Goal: Task Accomplishment & Management: Manage account settings

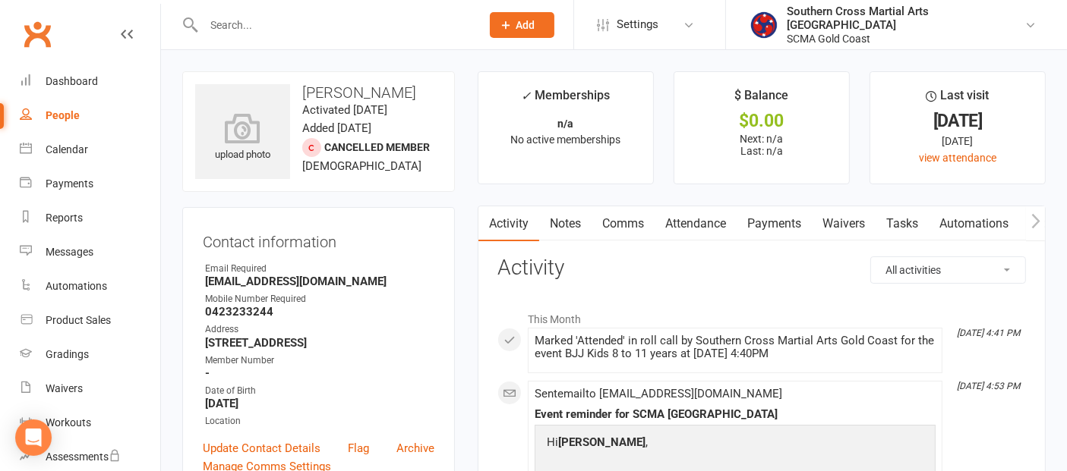
click at [68, 117] on div "People" at bounding box center [63, 115] width 34 height 12
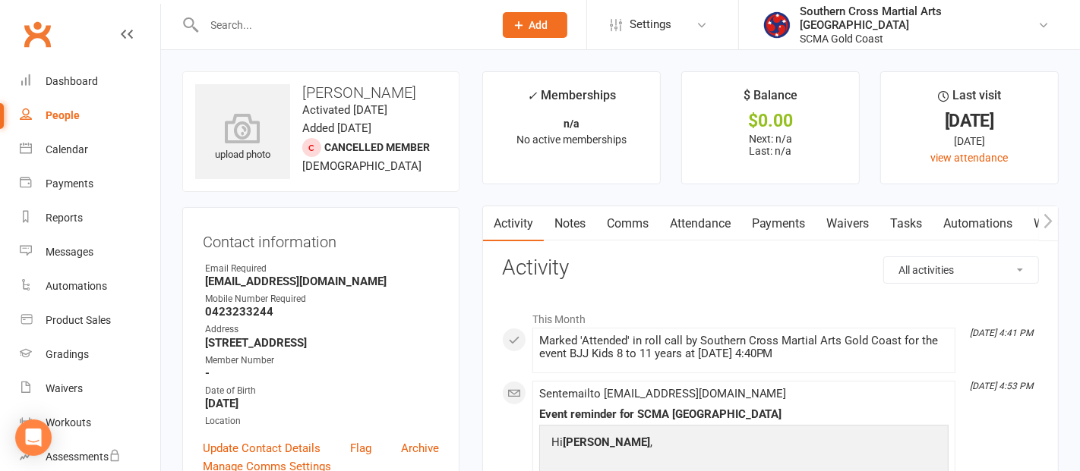
select select "100"
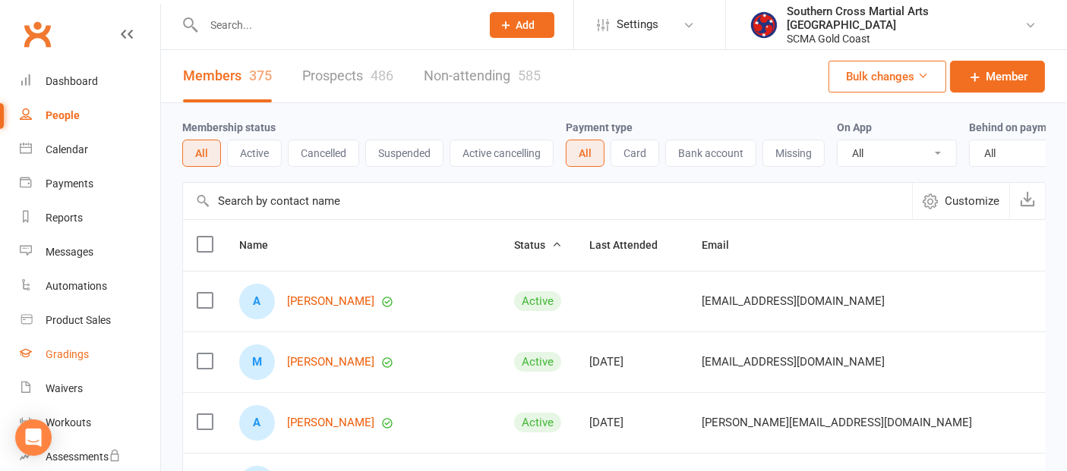
click at [64, 350] on div "Gradings" at bounding box center [67, 354] width 43 height 12
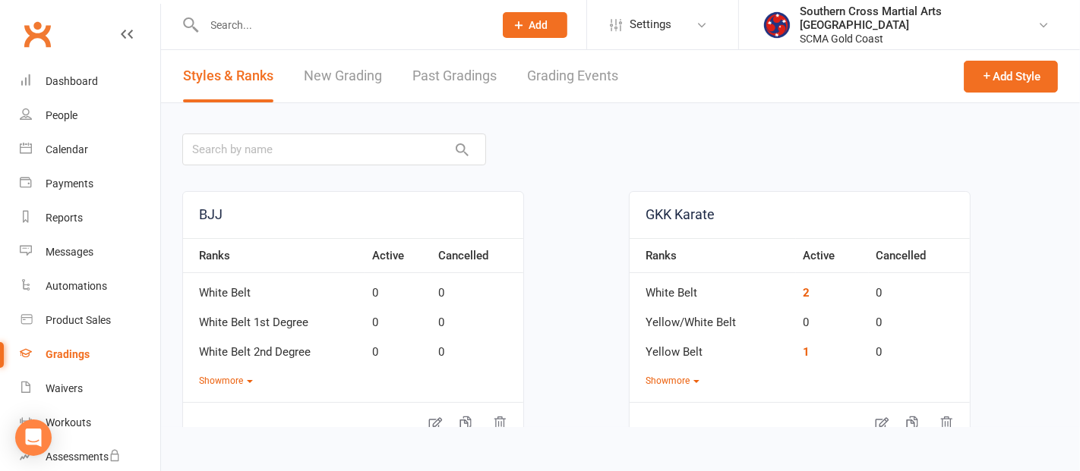
click at [596, 74] on link "Grading Events" at bounding box center [572, 76] width 91 height 52
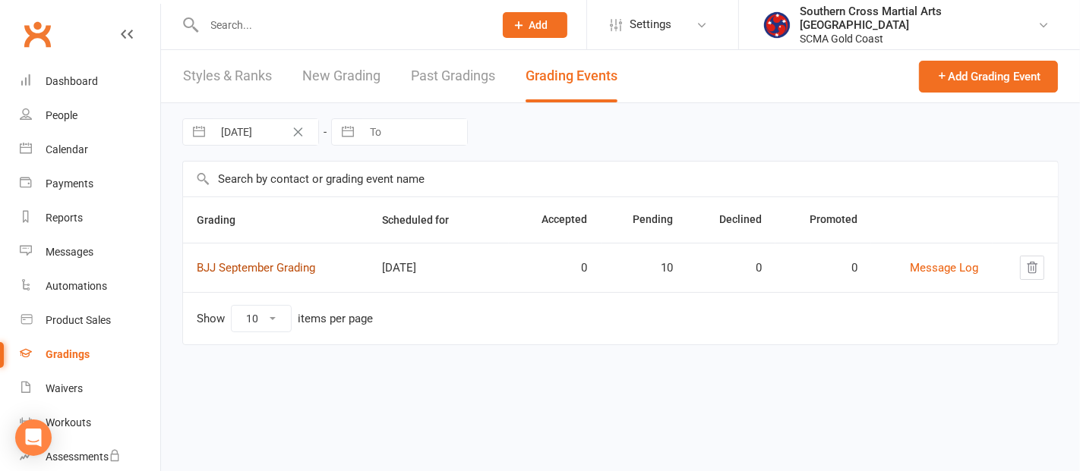
click at [303, 266] on link "BJJ September Grading" at bounding box center [256, 268] width 118 height 14
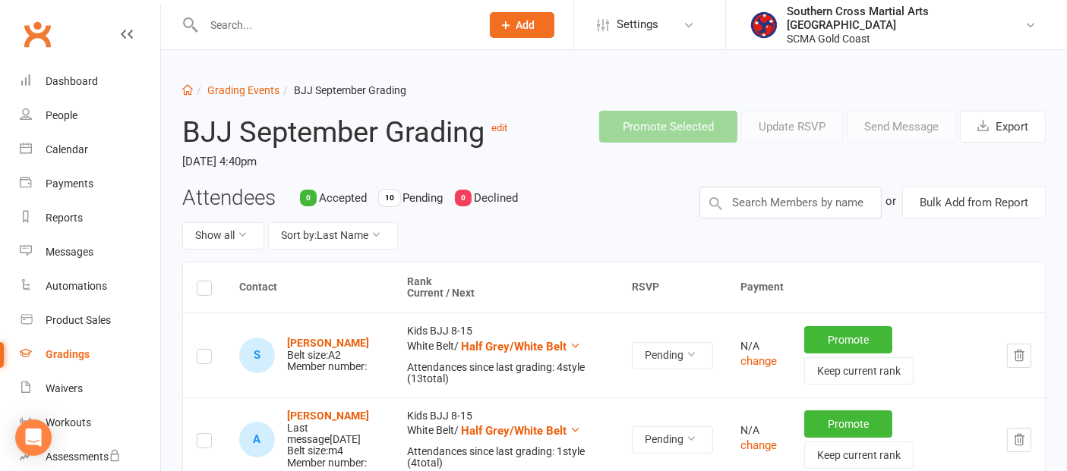
click at [203, 291] on label at bounding box center [204, 291] width 15 height 0
click at [203, 282] on input "checkbox" at bounding box center [204, 282] width 15 height 0
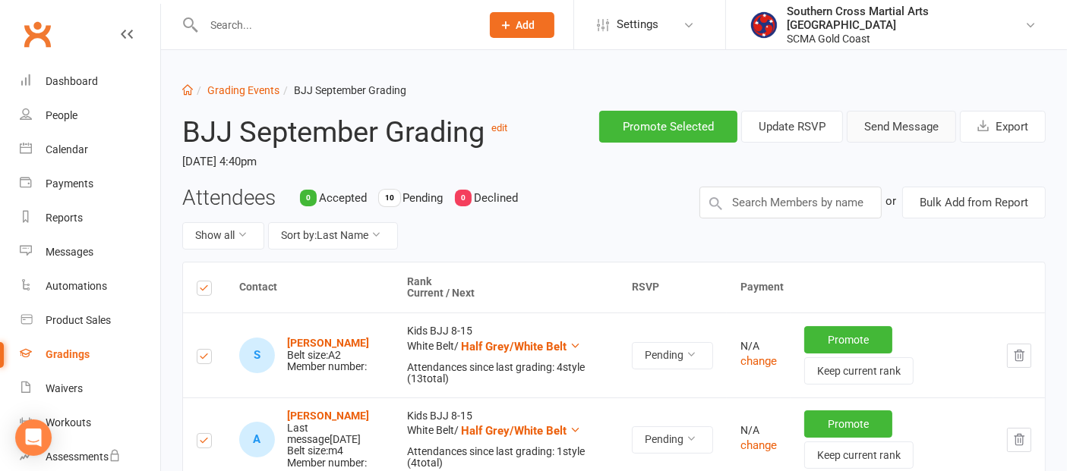
click at [900, 132] on button "Send Message" at bounding box center [901, 127] width 109 height 32
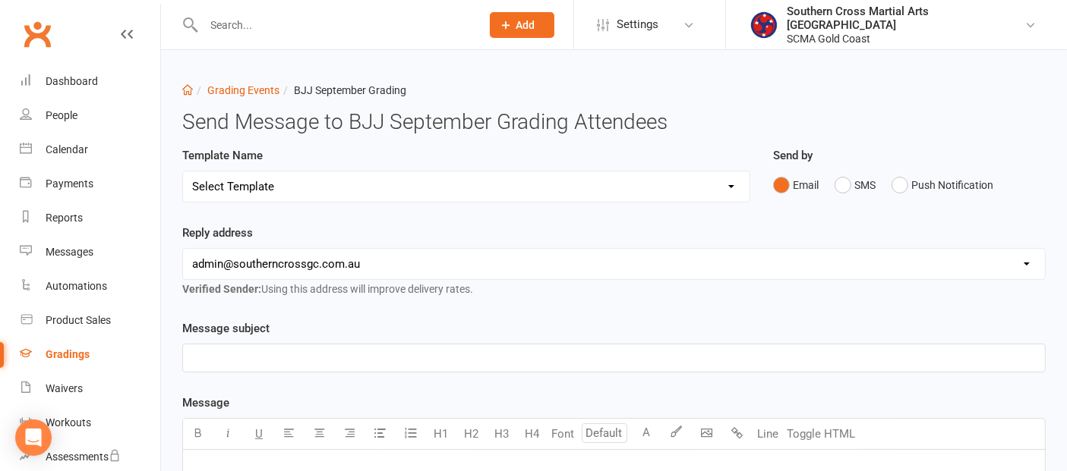
click at [481, 175] on select "Select Template [Email] Confirmation of Successful Grading [Email] Congratulati…" at bounding box center [466, 187] width 566 height 30
select select "3"
click at [183, 172] on select "Select Template [Email] Confirmation of Successful Grading [Email] Congratulati…" at bounding box center [466, 187] width 566 height 30
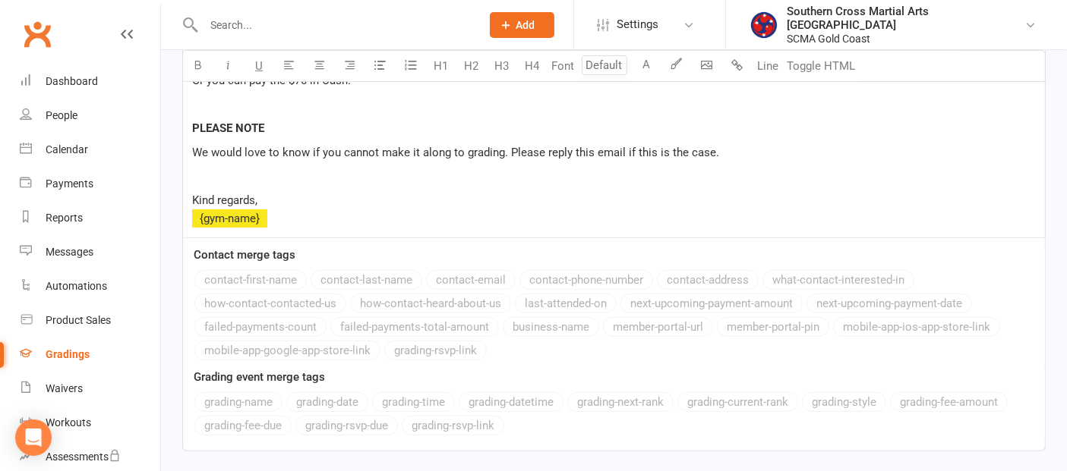
scroll to position [648, 0]
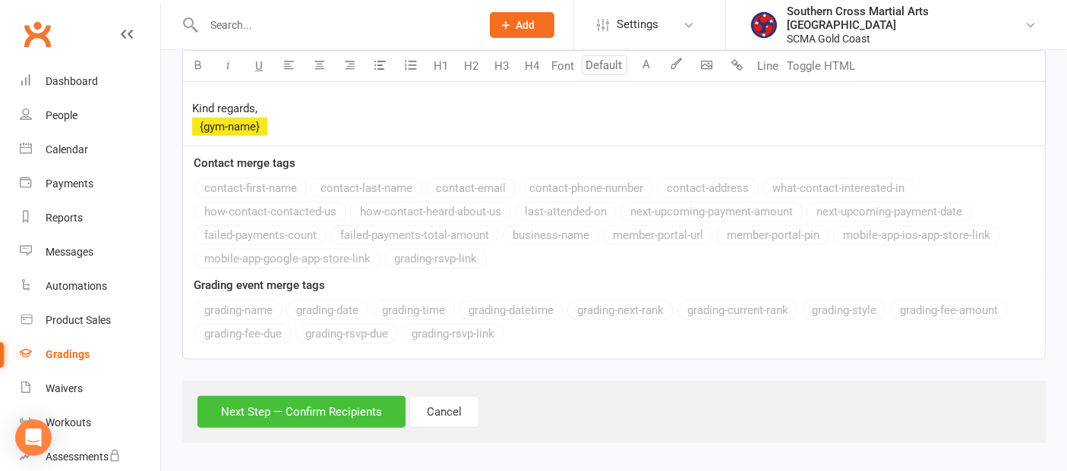
click at [279, 402] on button "Next Step — Confirm Recipients" at bounding box center [301, 412] width 208 height 32
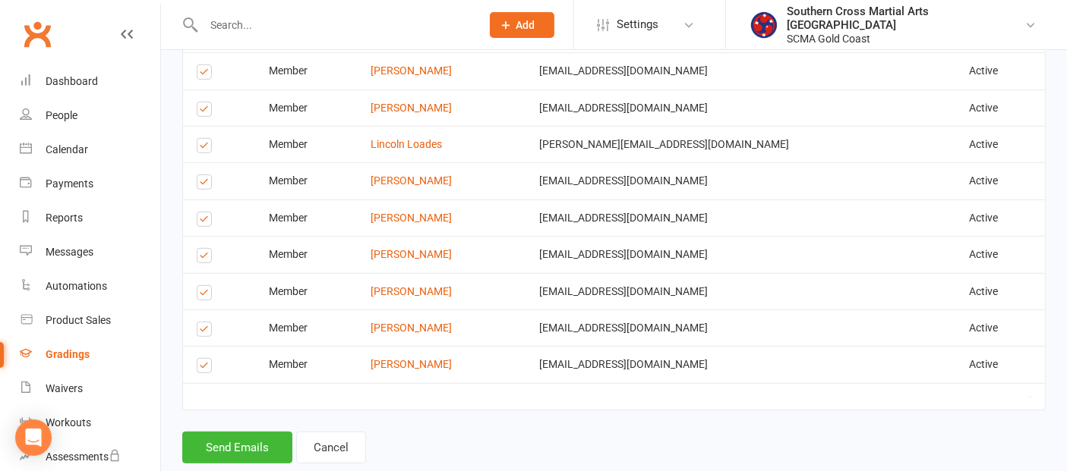
scroll to position [854, 0]
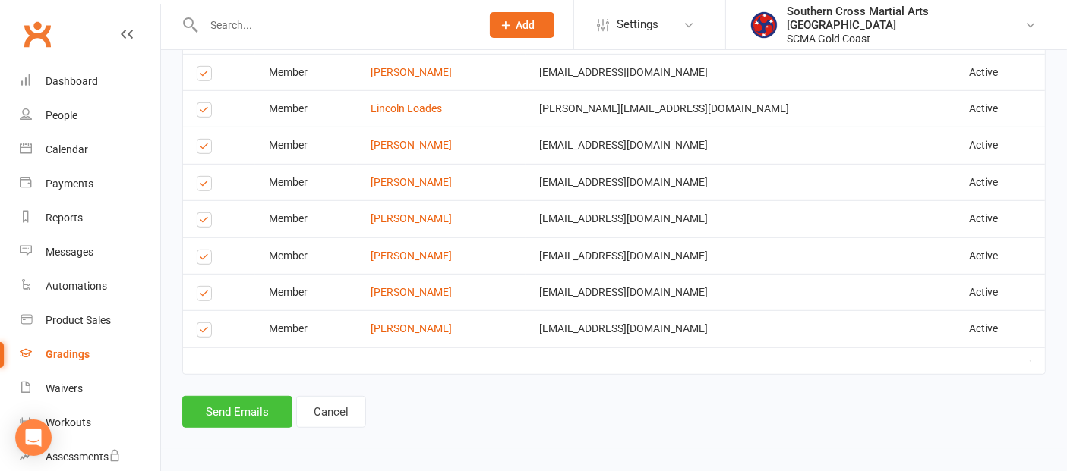
click at [251, 411] on button "Send Emails" at bounding box center [237, 412] width 110 height 32
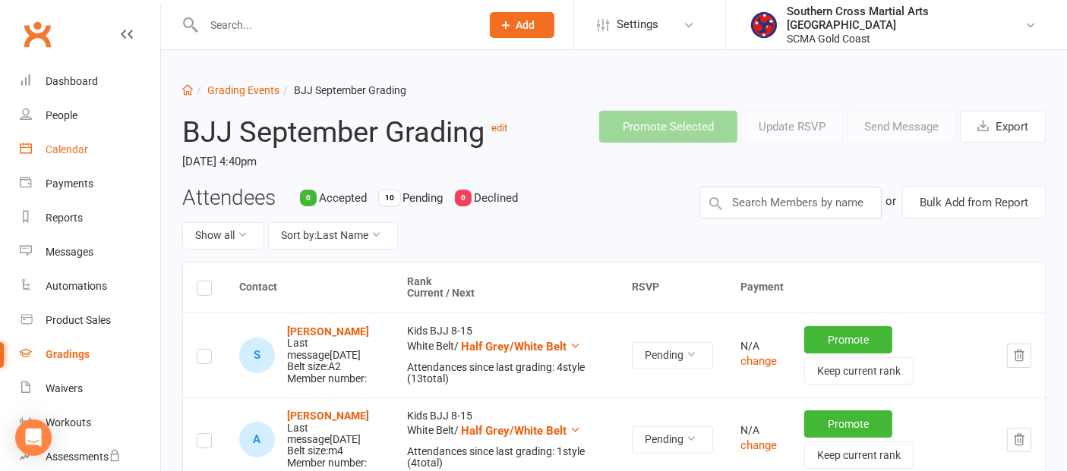
click at [73, 151] on div "Calendar" at bounding box center [67, 149] width 43 height 12
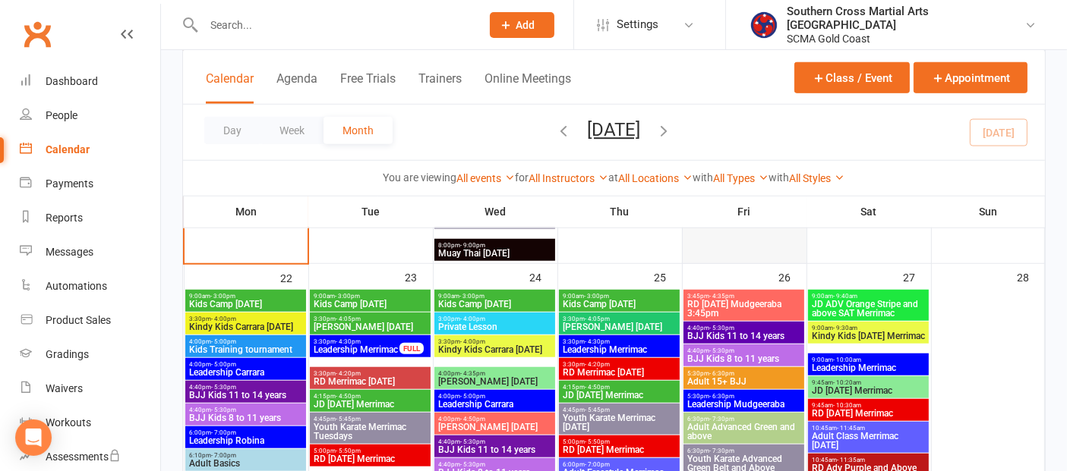
scroll to position [1265, 0]
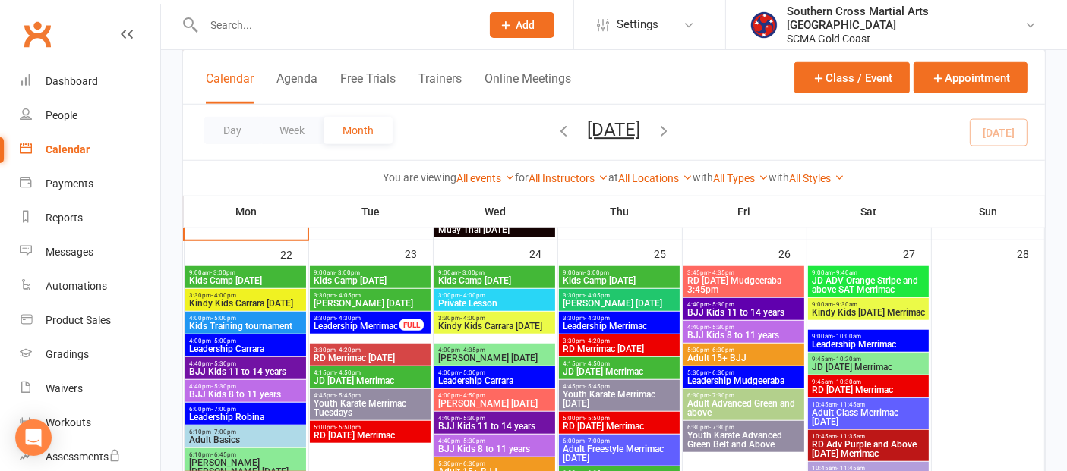
click at [628, 279] on span "Kids Camp [DATE]" at bounding box center [619, 280] width 115 height 9
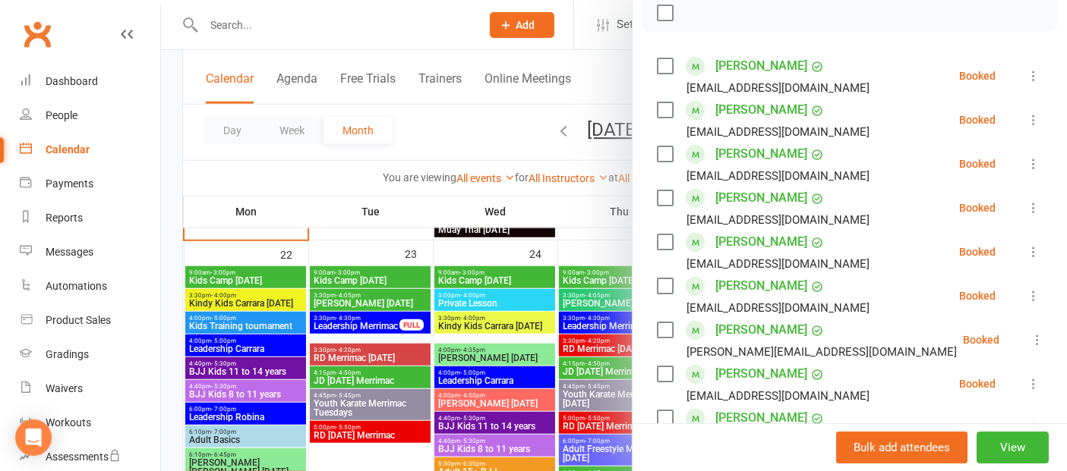
scroll to position [253, 0]
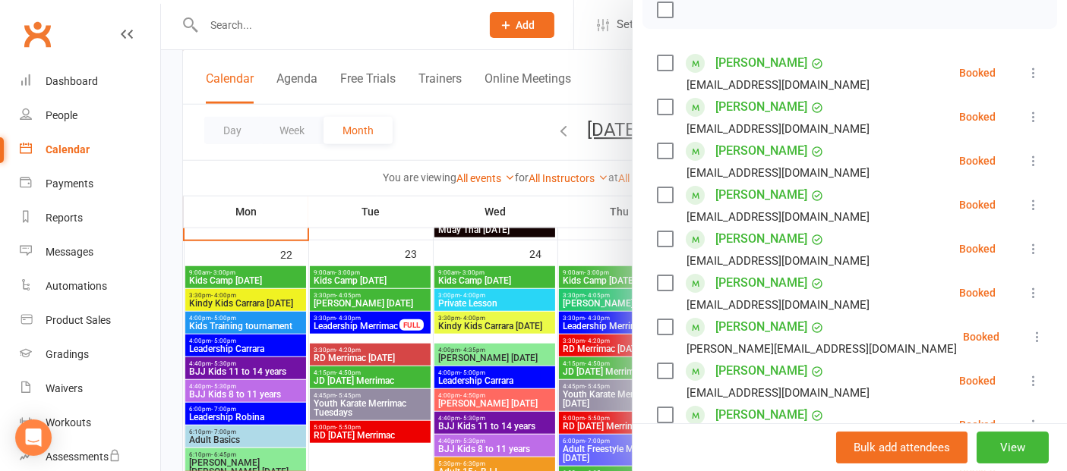
click at [521, 279] on div at bounding box center [614, 235] width 906 height 471
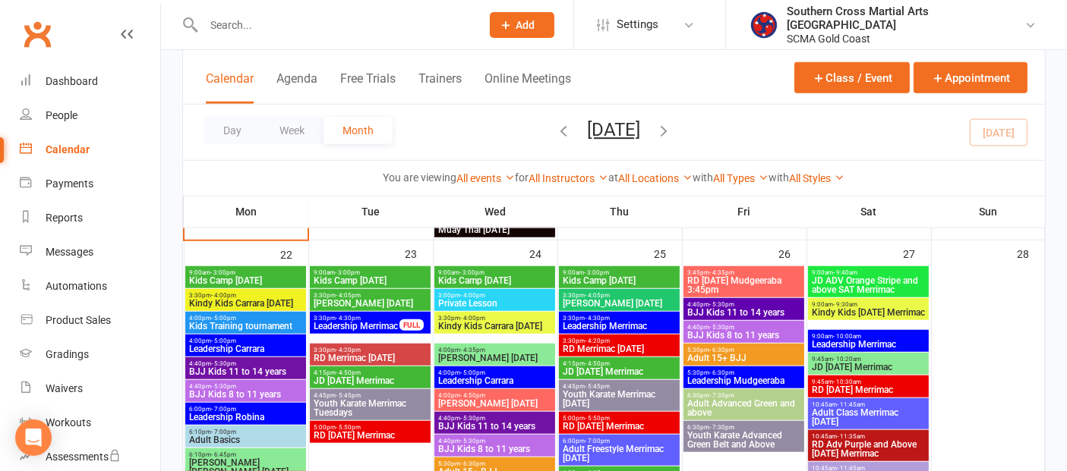
click at [520, 279] on span "Kids Camp [DATE]" at bounding box center [494, 280] width 115 height 9
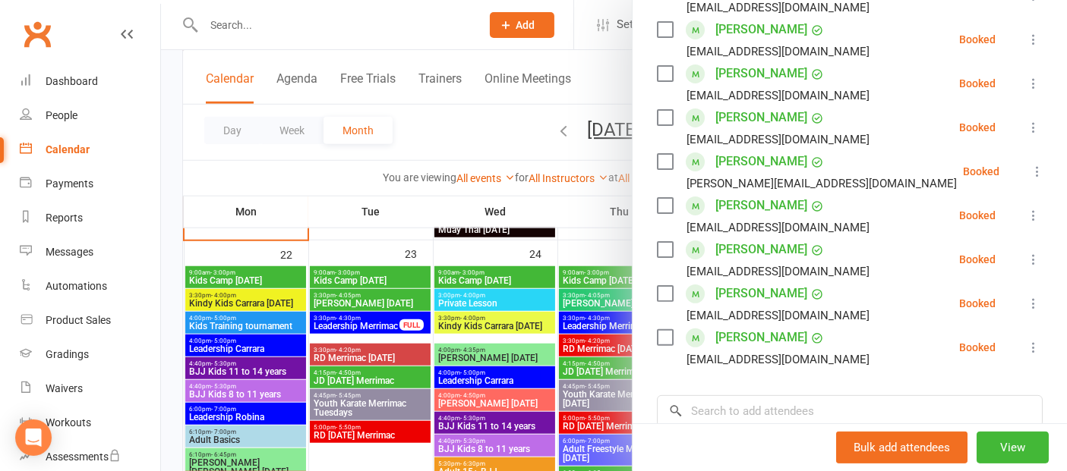
scroll to position [421, 0]
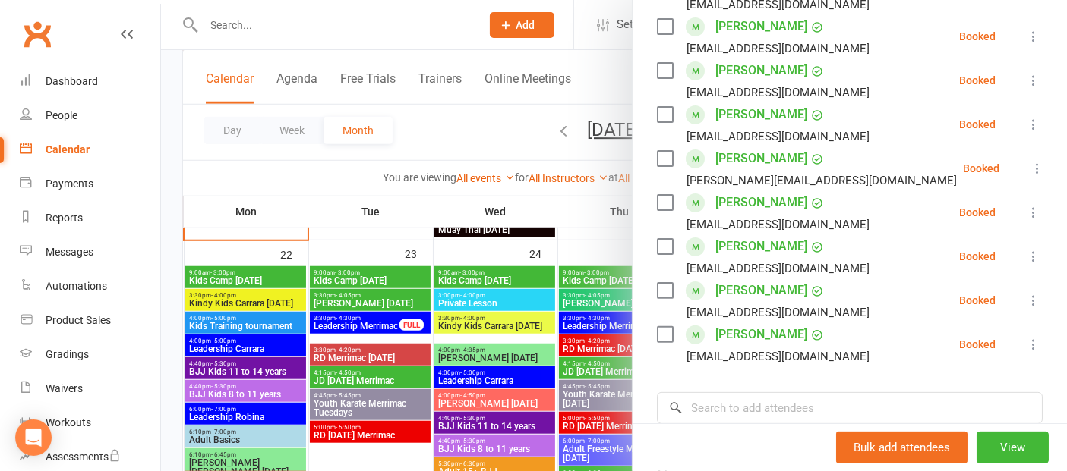
click at [388, 279] on div at bounding box center [614, 235] width 906 height 471
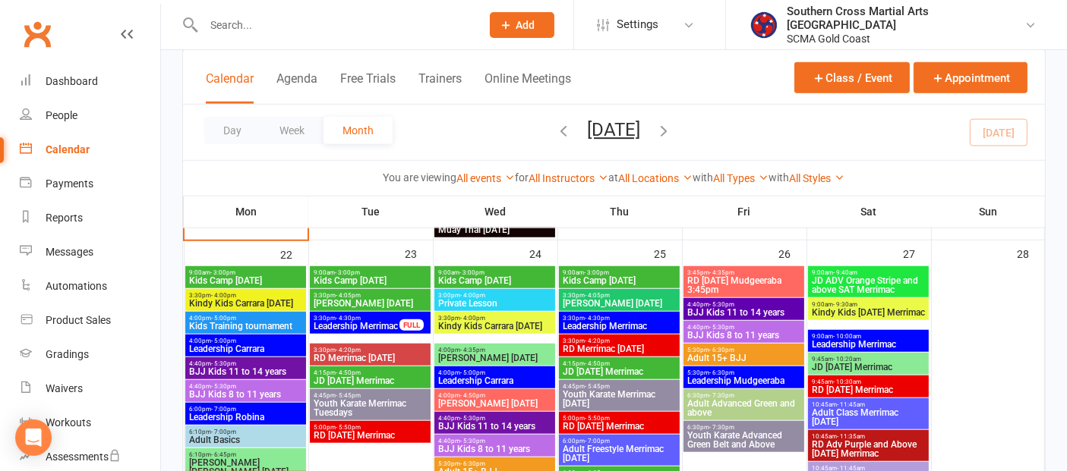
click at [388, 279] on span "Kids Camp [DATE]" at bounding box center [370, 280] width 115 height 9
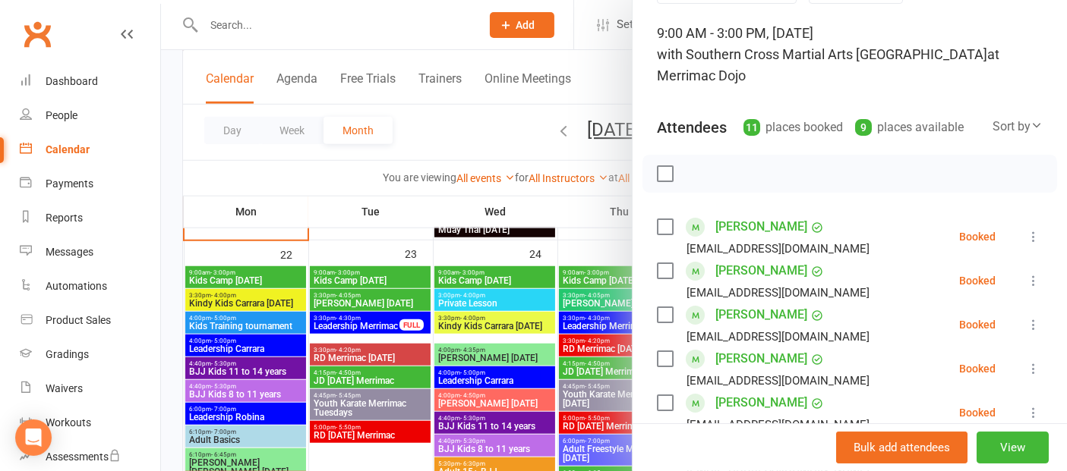
scroll to position [253, 0]
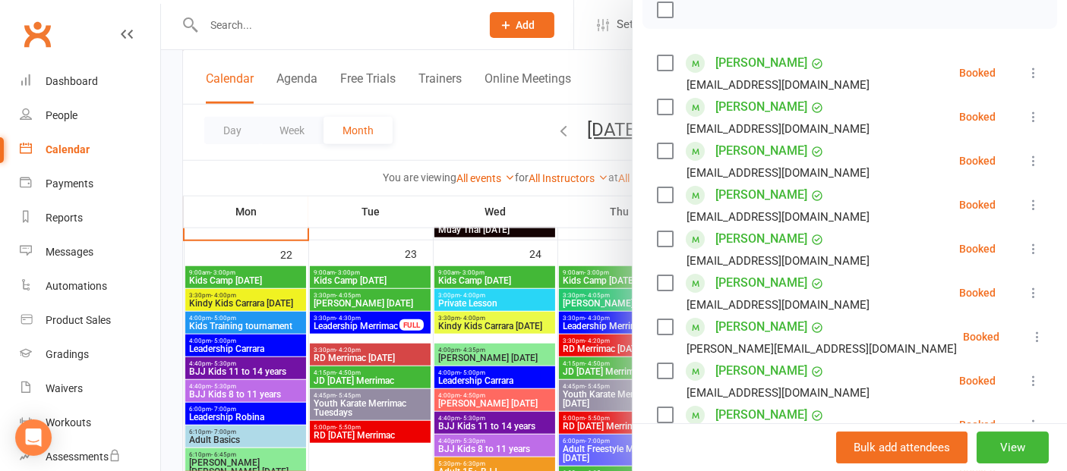
click at [228, 276] on div at bounding box center [614, 235] width 906 height 471
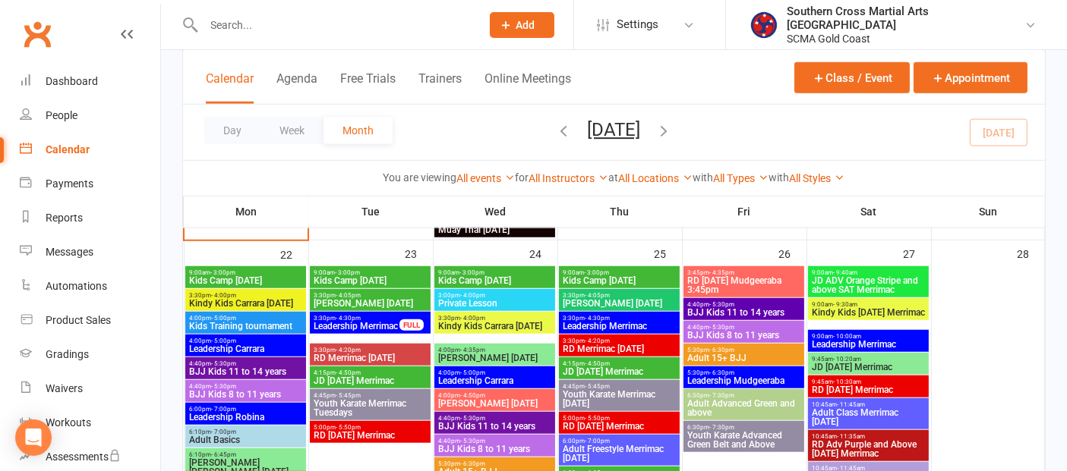
click at [228, 276] on span "Kids Camp [DATE]" at bounding box center [245, 280] width 115 height 9
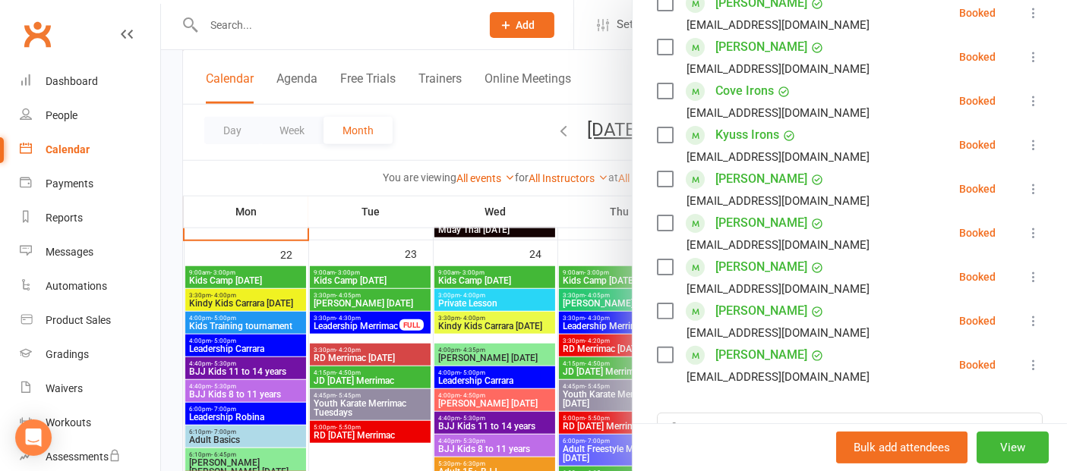
scroll to position [506, 0]
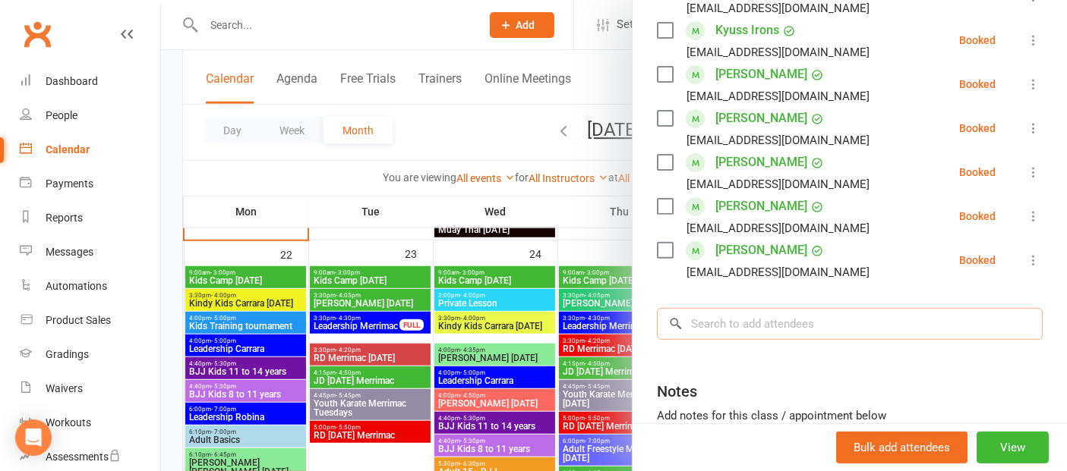
click at [754, 324] on input "search" at bounding box center [850, 324] width 386 height 32
click at [237, 272] on div at bounding box center [614, 235] width 906 height 471
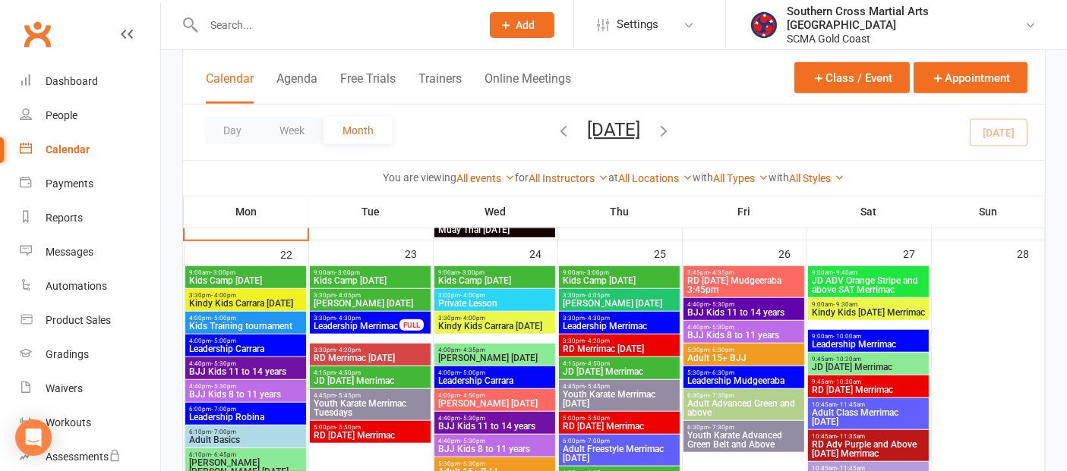
click at [237, 272] on span "9:00am - 3:00pm" at bounding box center [245, 273] width 115 height 7
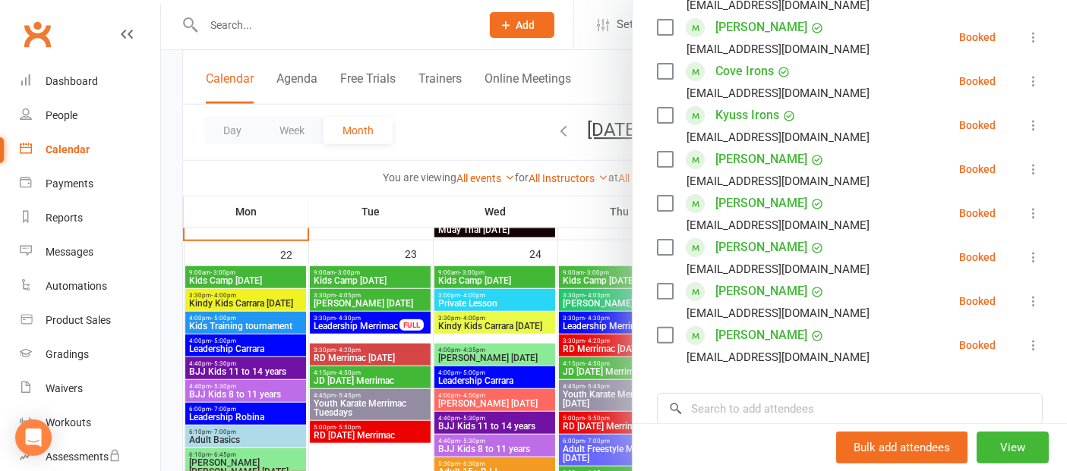
scroll to position [421, 0]
click at [232, 274] on div at bounding box center [614, 235] width 906 height 471
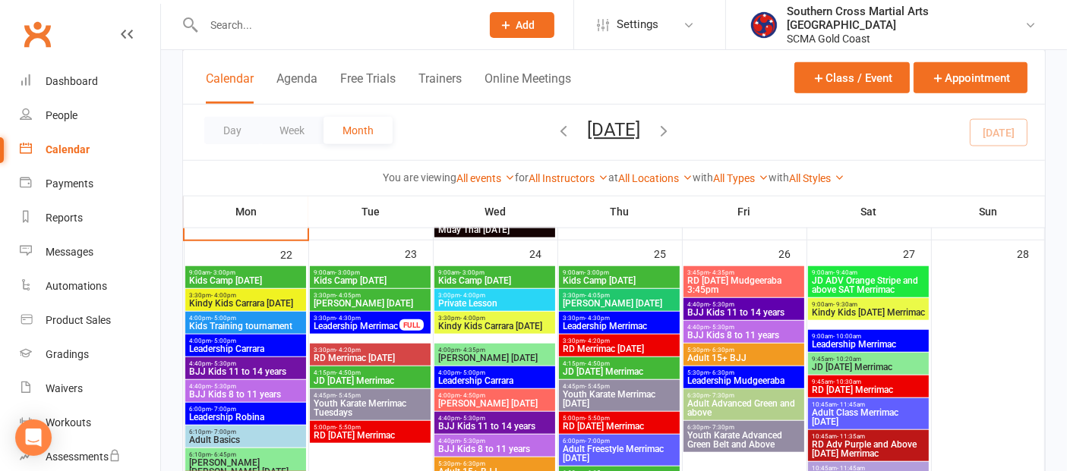
click at [342, 271] on span "- 3:00pm" at bounding box center [347, 273] width 25 height 7
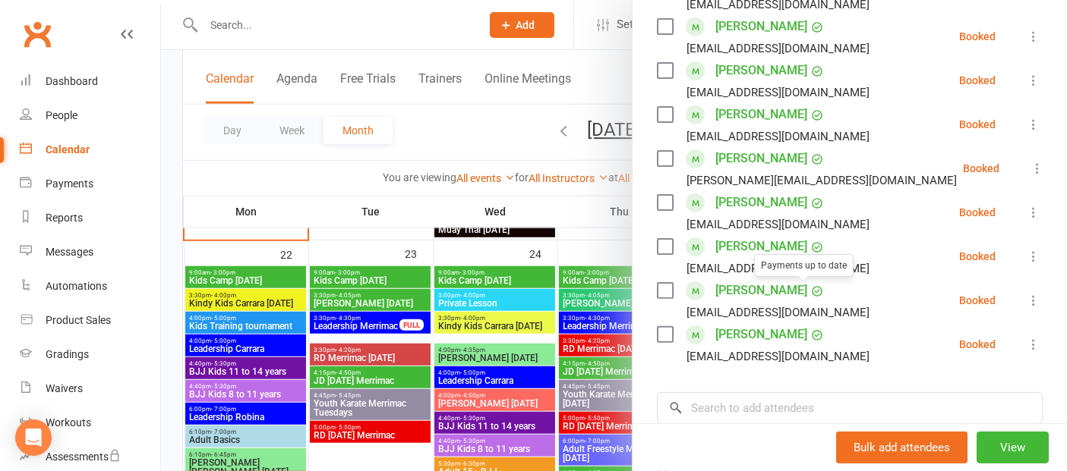
click at [519, 274] on div at bounding box center [614, 235] width 906 height 471
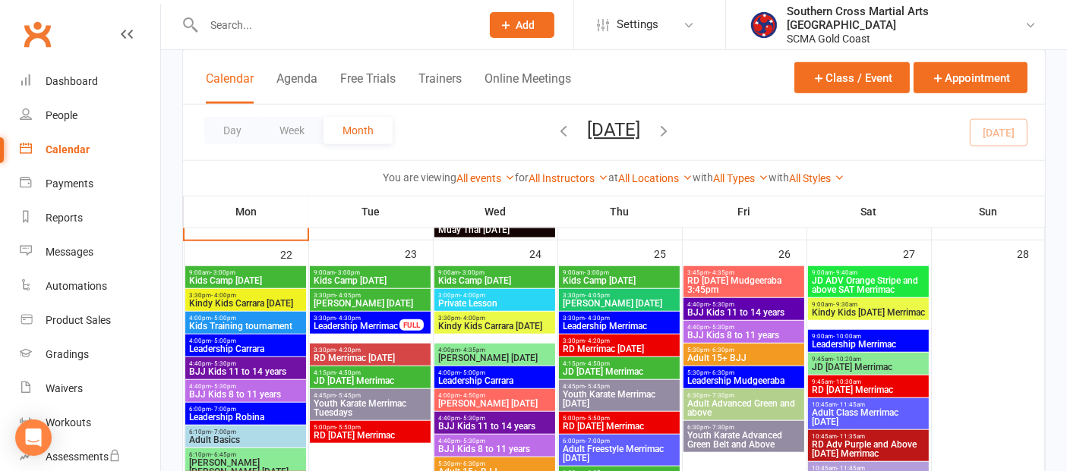
click at [519, 276] on span "Kids Camp [DATE]" at bounding box center [494, 280] width 115 height 9
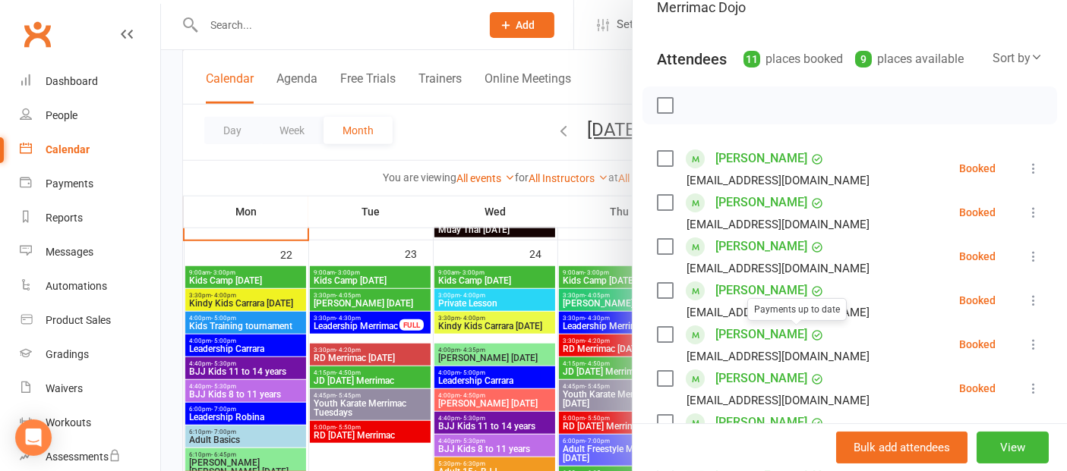
scroll to position [0, 0]
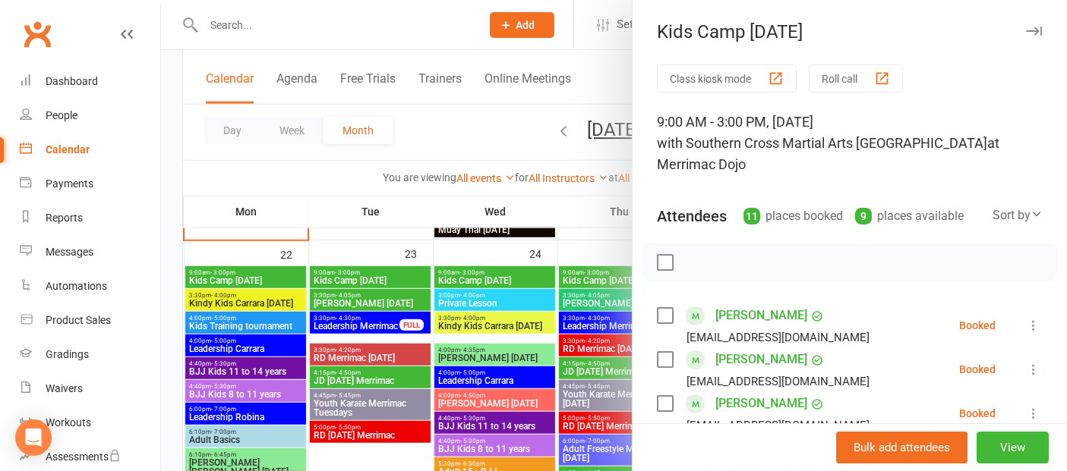
click at [583, 276] on div at bounding box center [614, 235] width 906 height 471
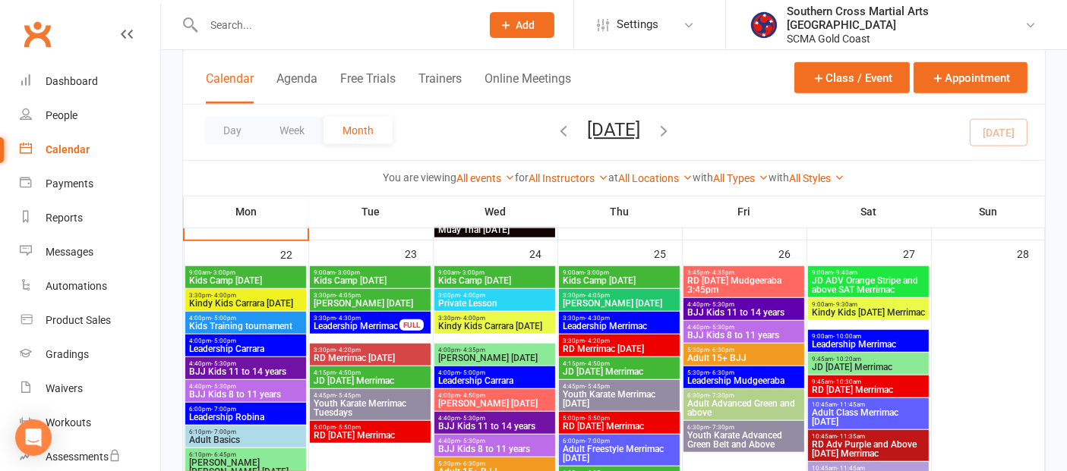
click at [583, 276] on span "Kids Camp [DATE]" at bounding box center [619, 280] width 115 height 9
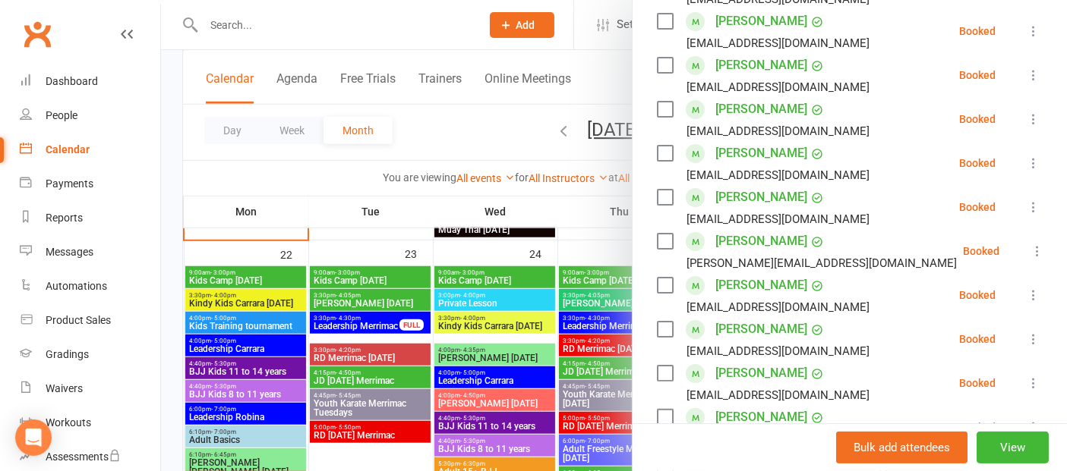
scroll to position [337, 0]
click at [254, 277] on div at bounding box center [614, 235] width 906 height 471
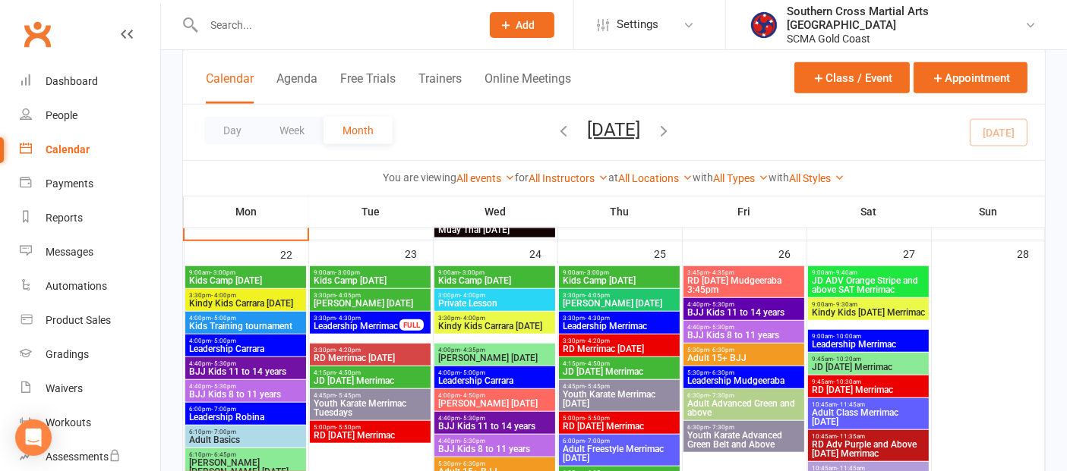
click at [254, 277] on span "Kids Camp [DATE]" at bounding box center [245, 280] width 115 height 9
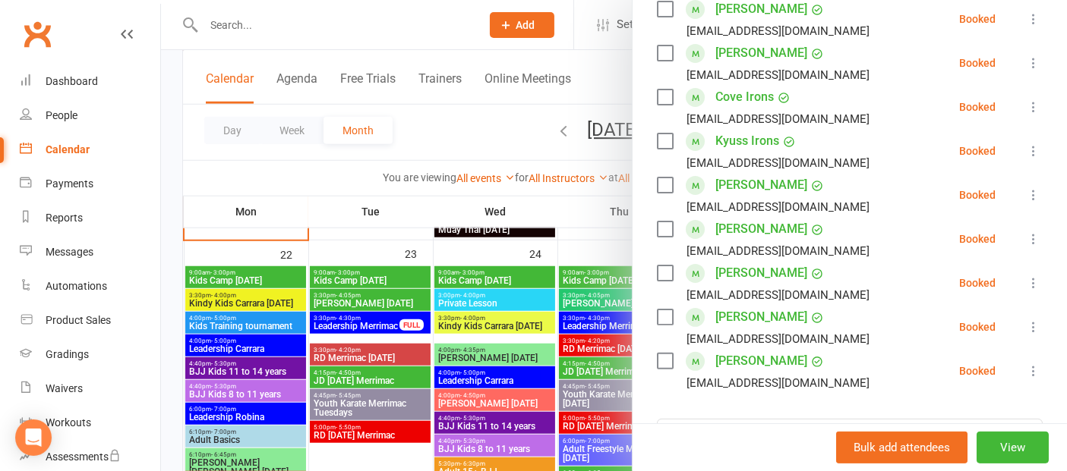
scroll to position [421, 0]
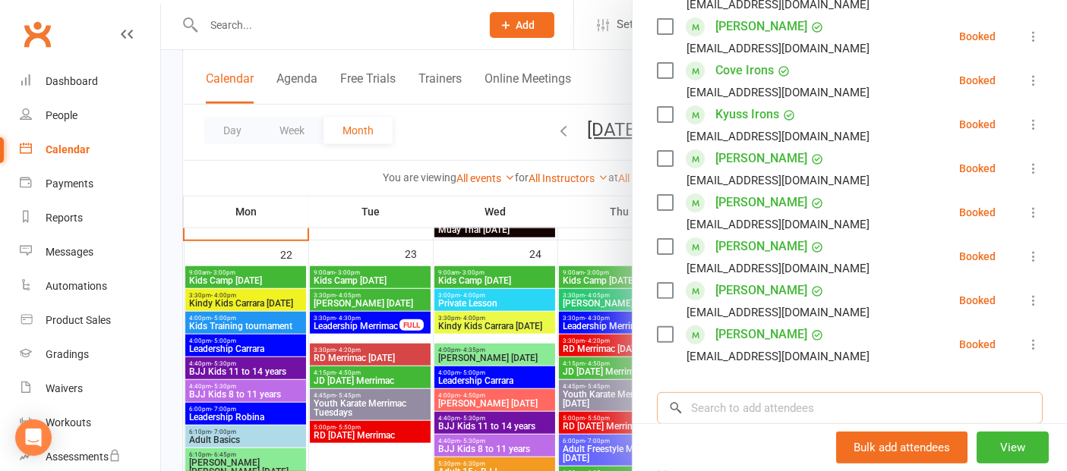
click at [727, 406] on input "search" at bounding box center [850, 409] width 386 height 32
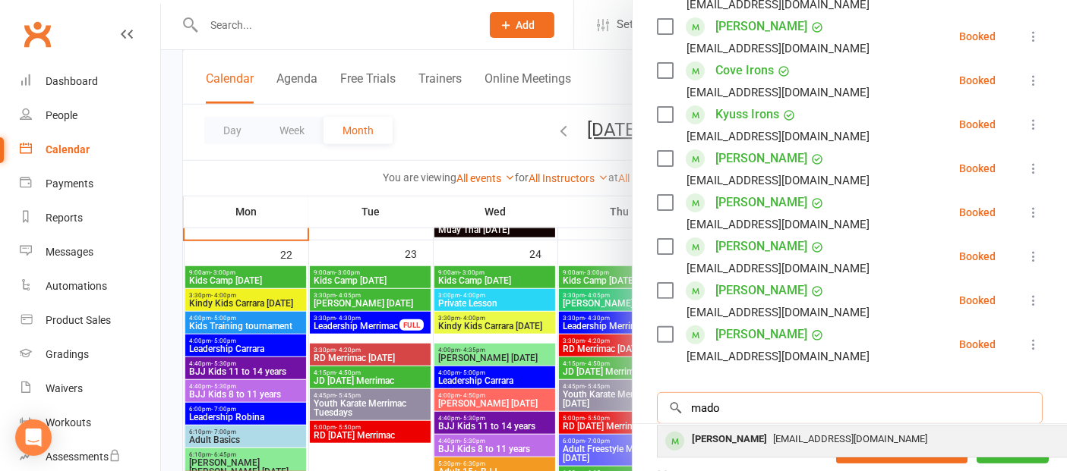
type input "mado"
click at [717, 440] on div "[PERSON_NAME]" at bounding box center [729, 440] width 87 height 22
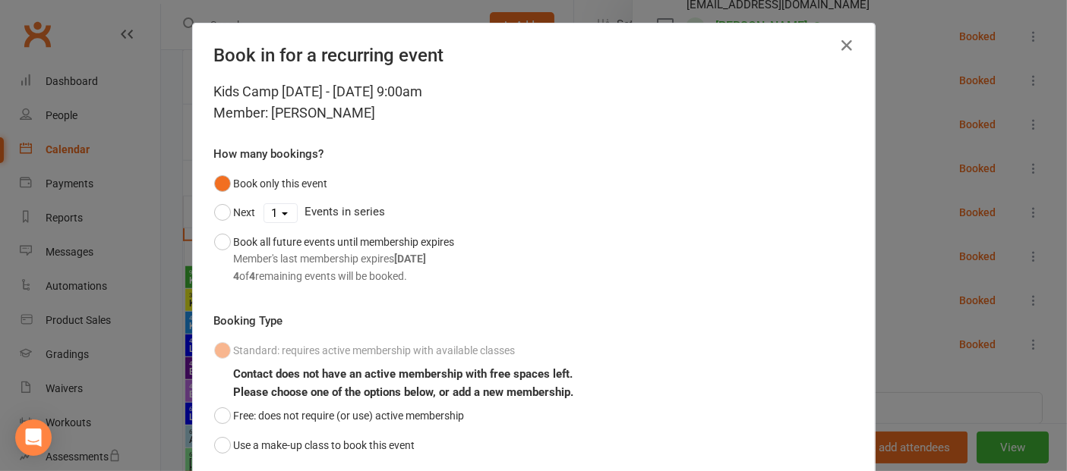
scroll to position [109, 0]
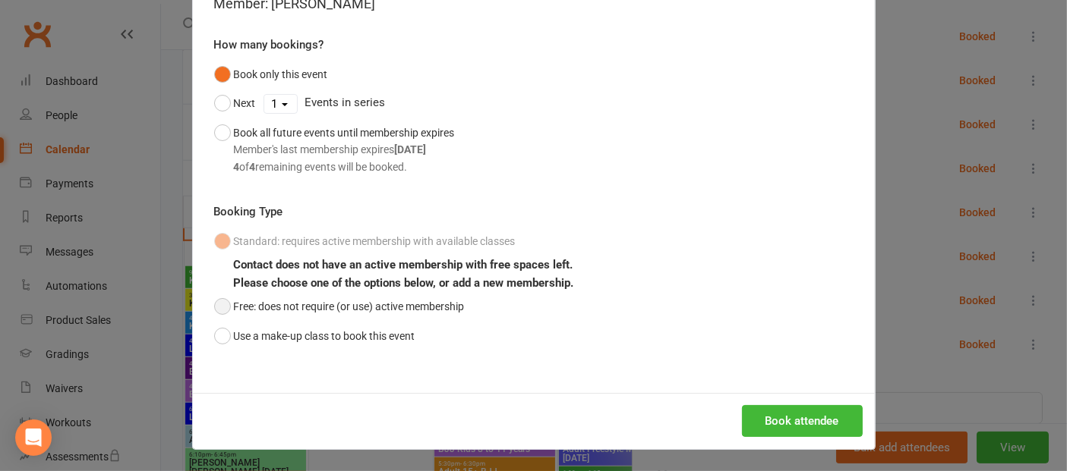
click at [214, 306] on button "Free: does not require (or use) active membership" at bounding box center [339, 306] width 251 height 29
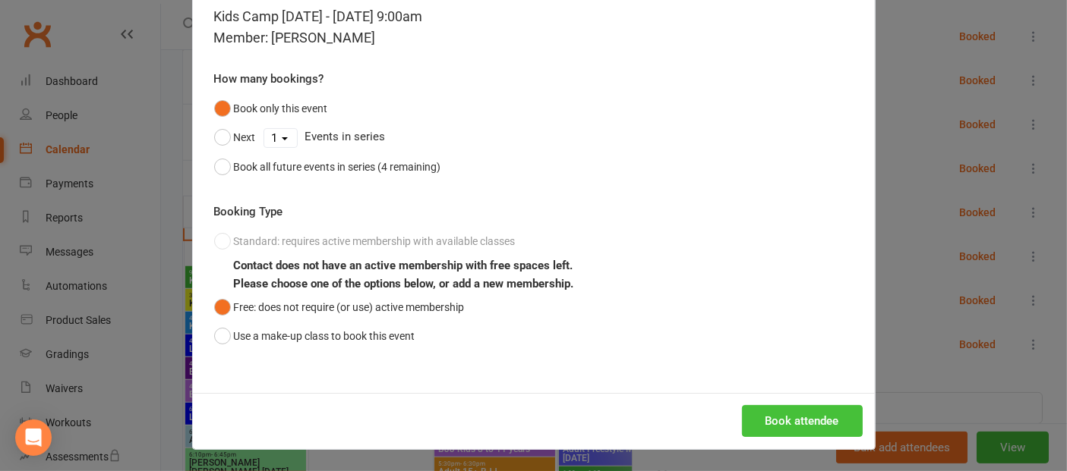
click at [754, 417] on button "Book attendee" at bounding box center [802, 421] width 121 height 32
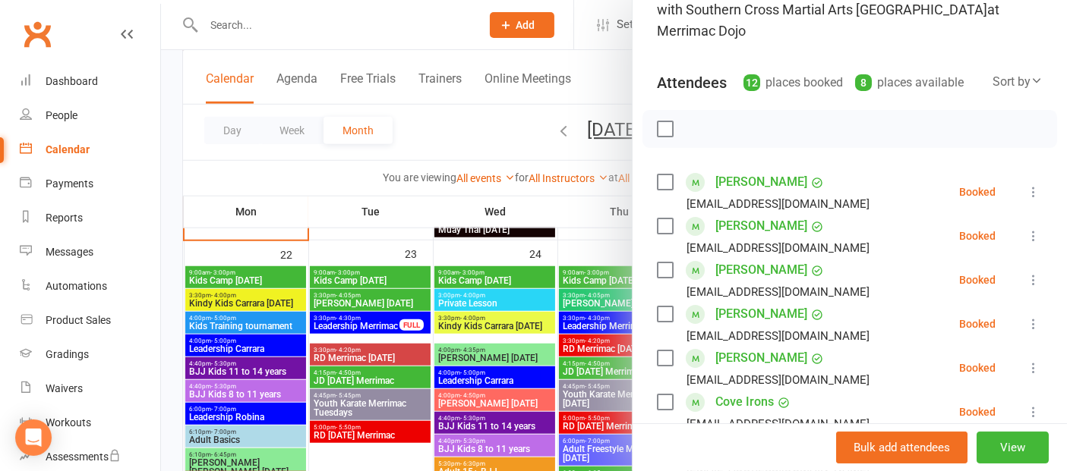
scroll to position [0, 0]
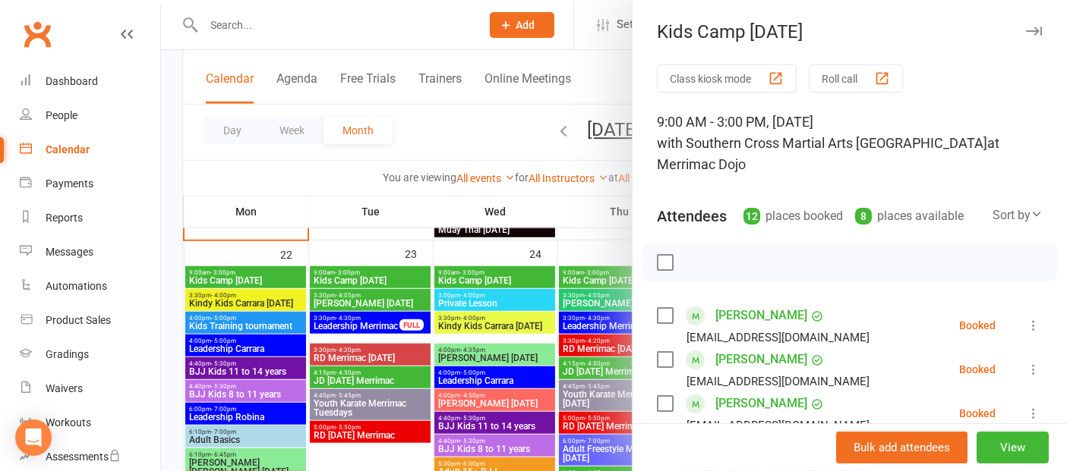
click at [393, 279] on div at bounding box center [614, 235] width 906 height 471
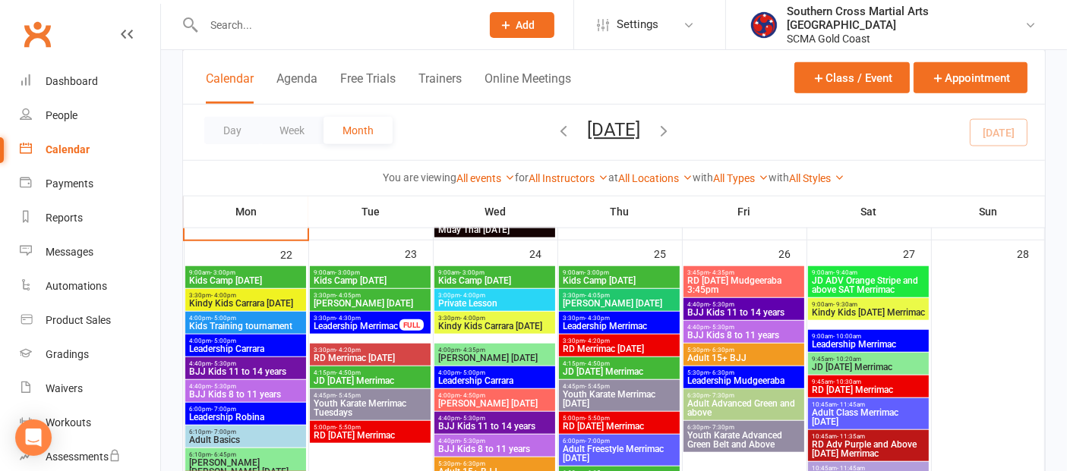
click at [393, 279] on span "Kids Camp [DATE]" at bounding box center [370, 280] width 115 height 9
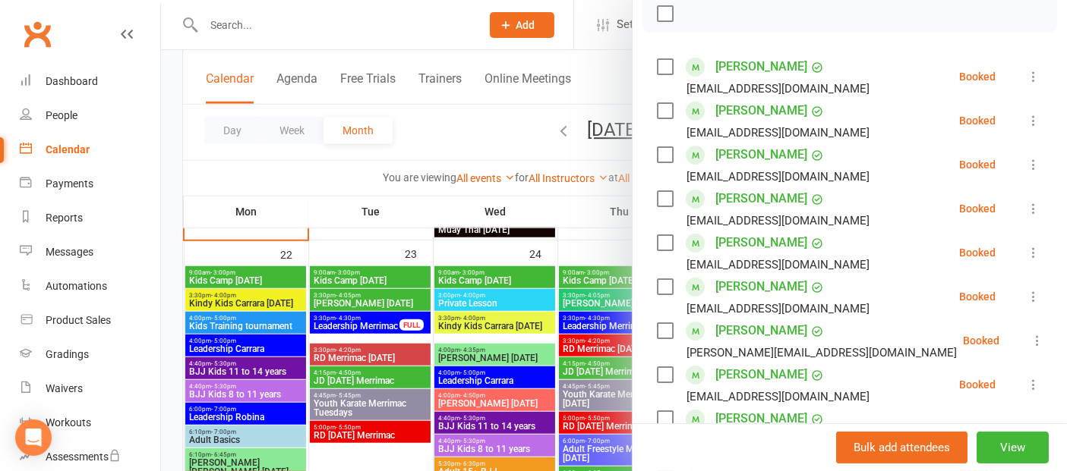
scroll to position [253, 0]
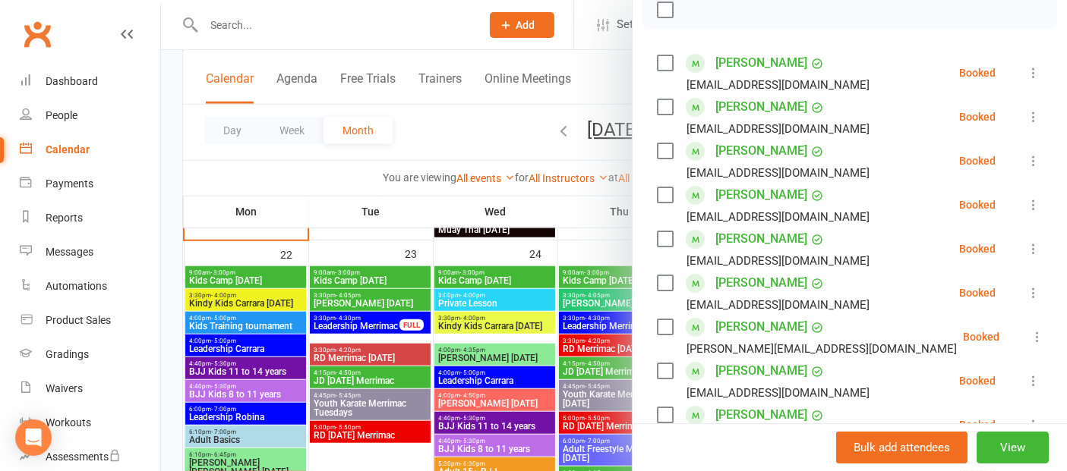
click at [534, 279] on div at bounding box center [614, 235] width 906 height 471
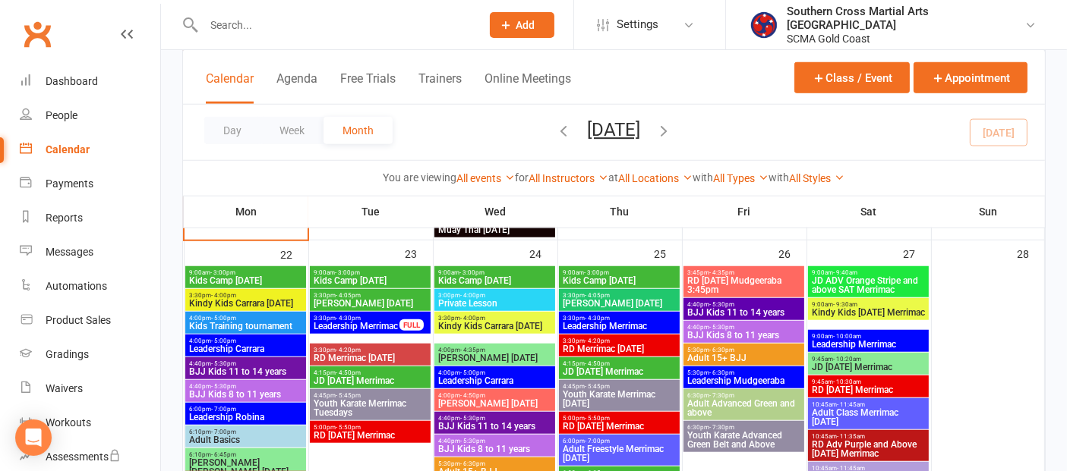
click at [523, 280] on span "Kids Camp [DATE]" at bounding box center [494, 280] width 115 height 9
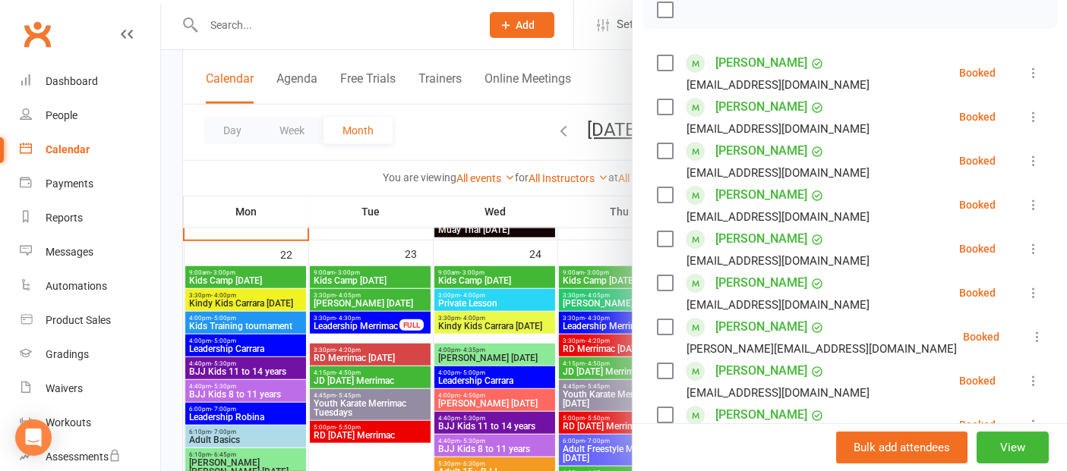
click at [577, 278] on div at bounding box center [614, 235] width 906 height 471
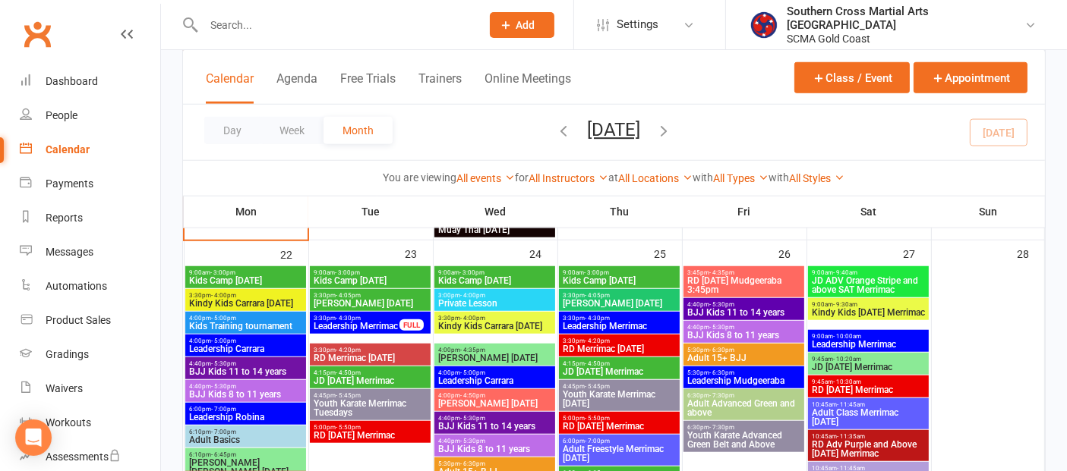
click at [577, 278] on span "Kids Camp [DATE]" at bounding box center [619, 280] width 115 height 9
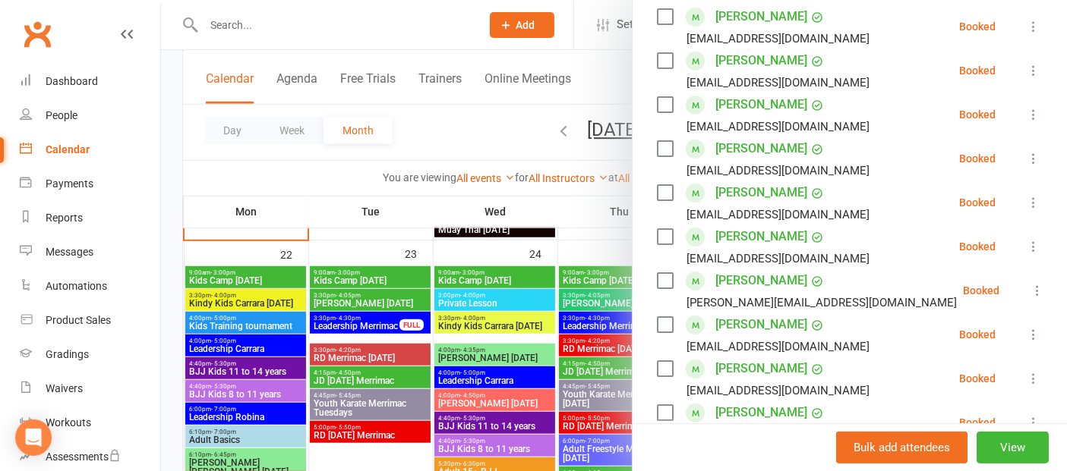
scroll to position [337, 0]
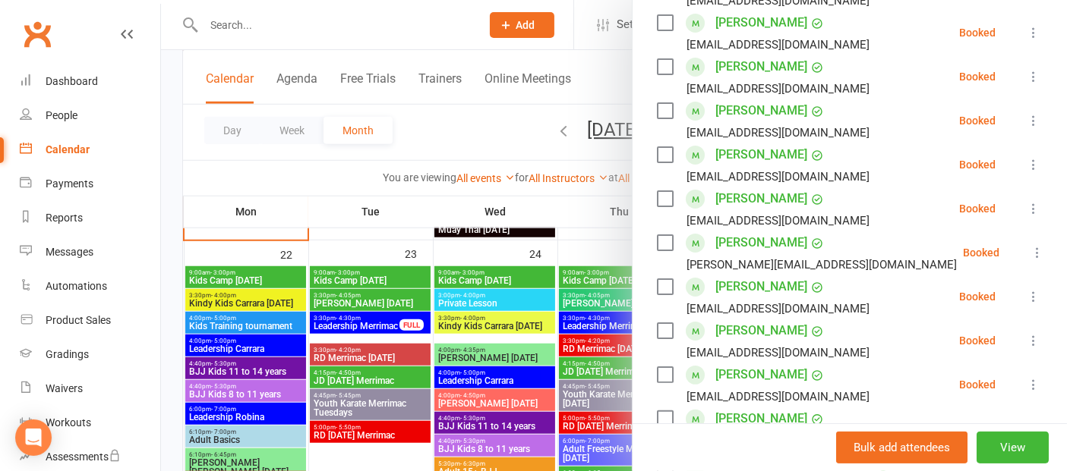
click at [510, 267] on div at bounding box center [614, 235] width 906 height 471
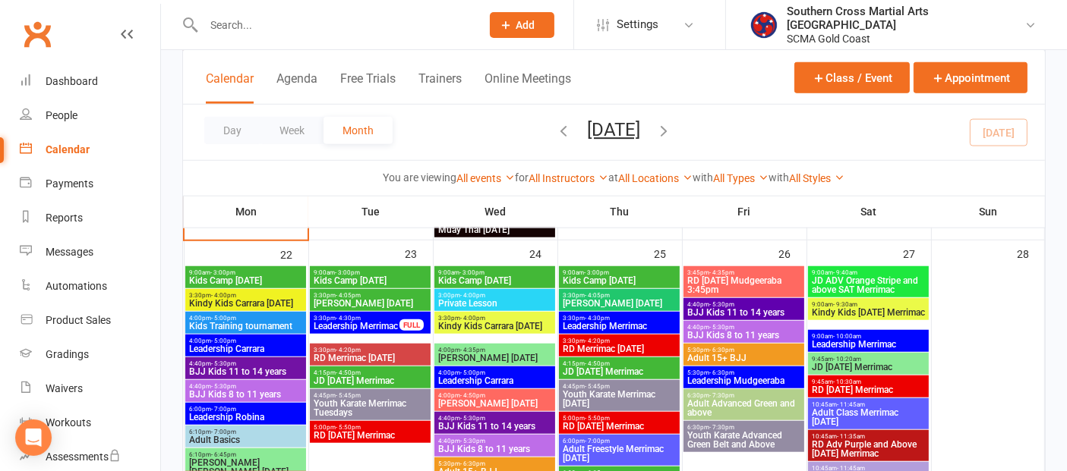
click at [507, 271] on span "9:00am - 3:00pm" at bounding box center [494, 273] width 115 height 7
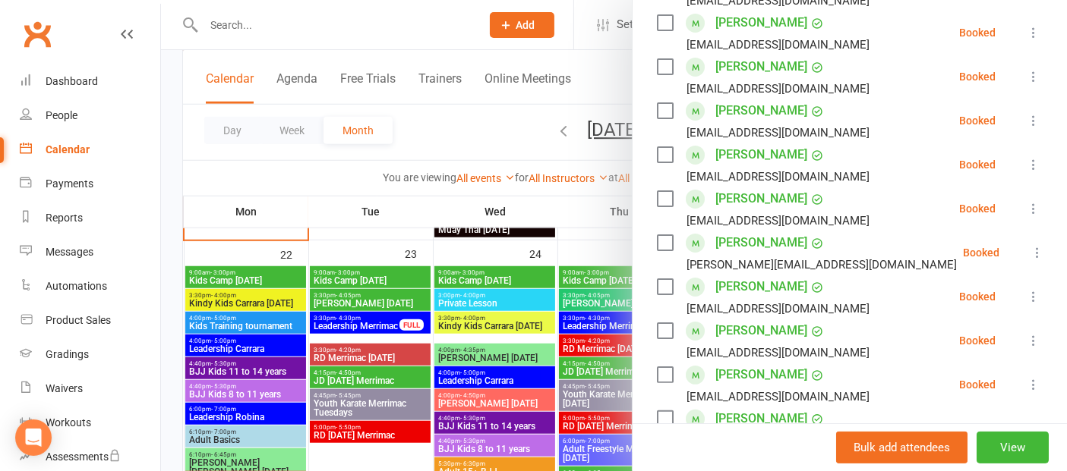
click at [388, 251] on div at bounding box center [614, 235] width 906 height 471
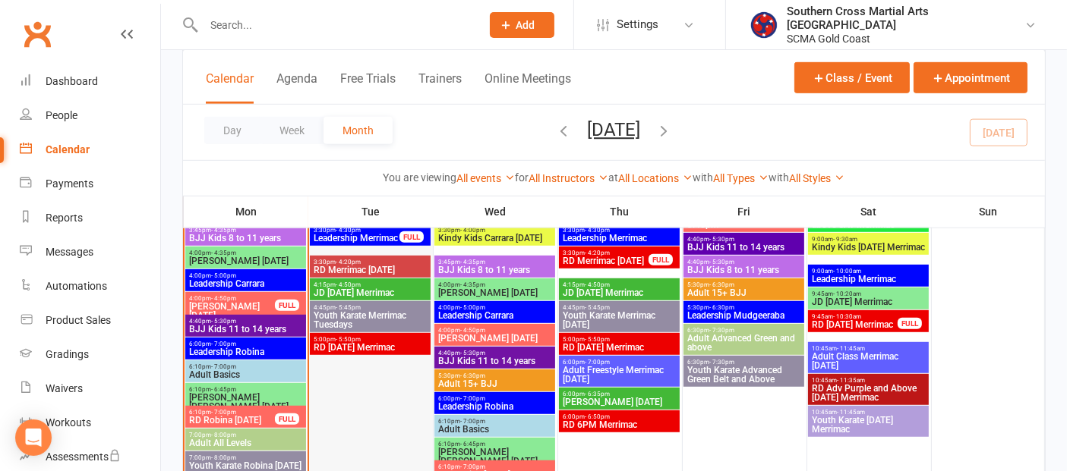
scroll to position [843, 0]
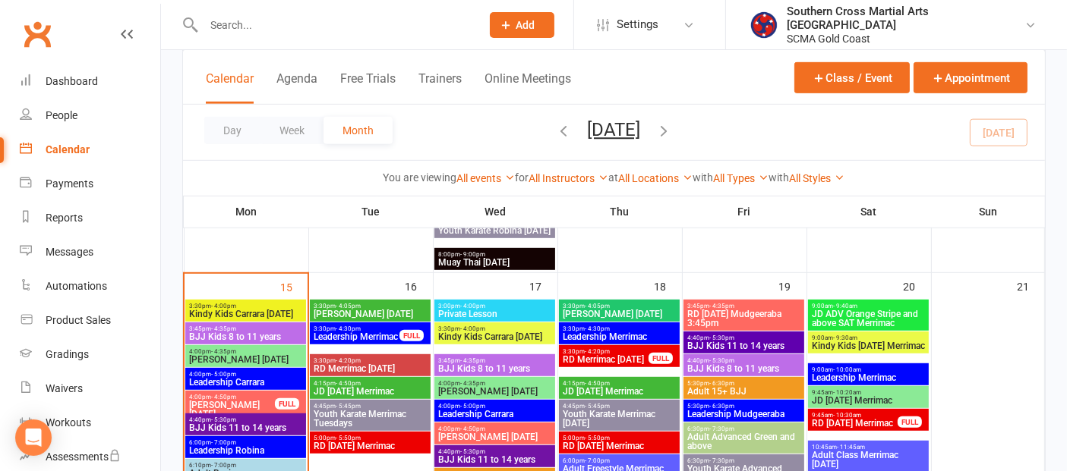
click at [266, 326] on span "3:45pm - 4:35pm" at bounding box center [245, 329] width 115 height 7
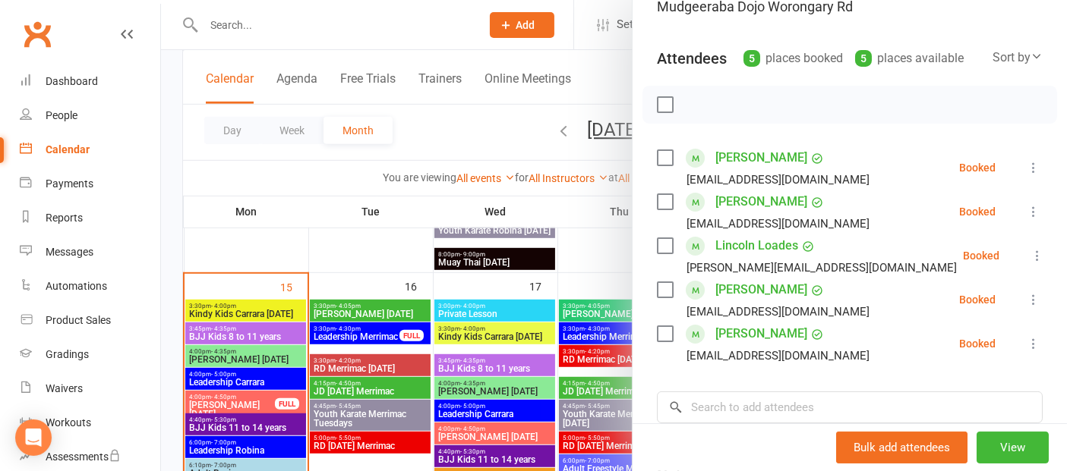
scroll to position [169, 0]
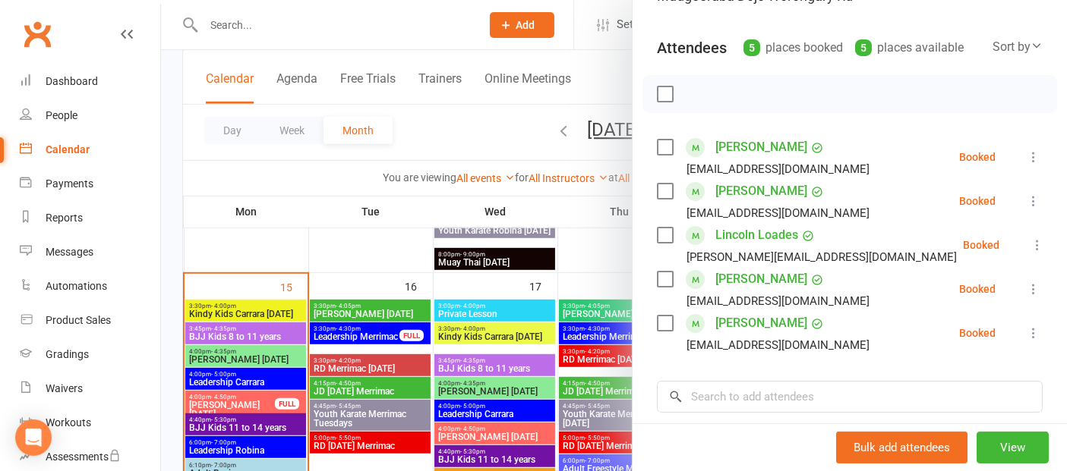
click at [380, 244] on div at bounding box center [614, 235] width 906 height 471
